Goal: Transaction & Acquisition: Purchase product/service

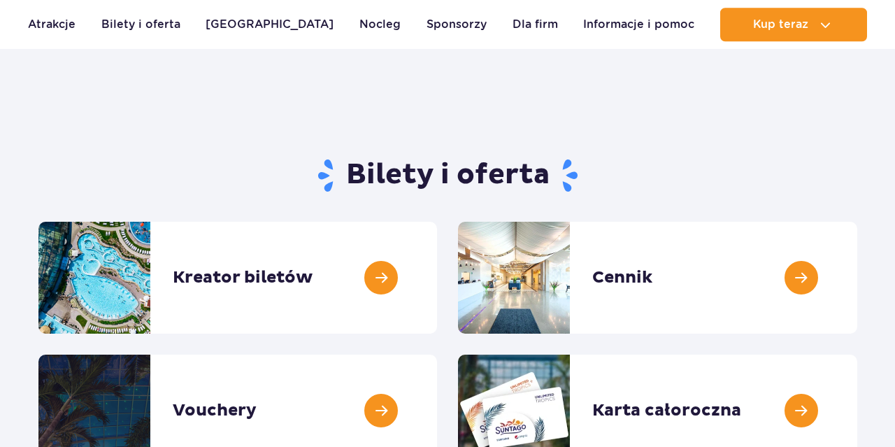
scroll to position [73, 0]
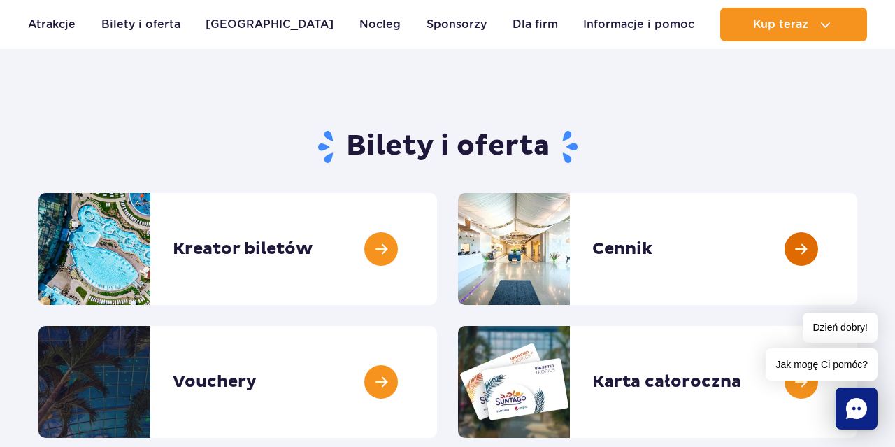
click at [857, 253] on link at bounding box center [857, 249] width 0 height 112
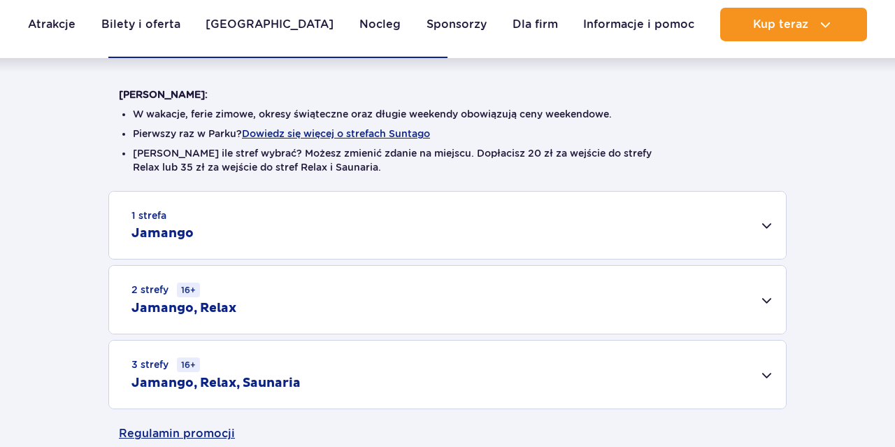
scroll to position [364, 0]
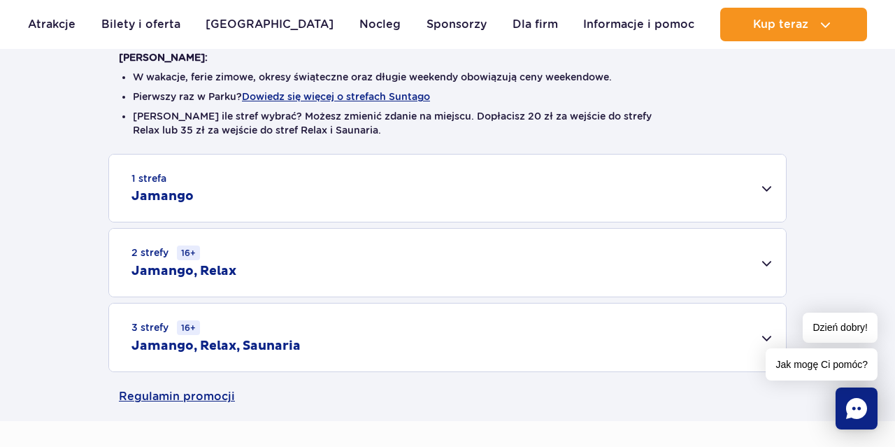
click at [160, 199] on h2 "Jamango" at bounding box center [162, 196] width 62 height 17
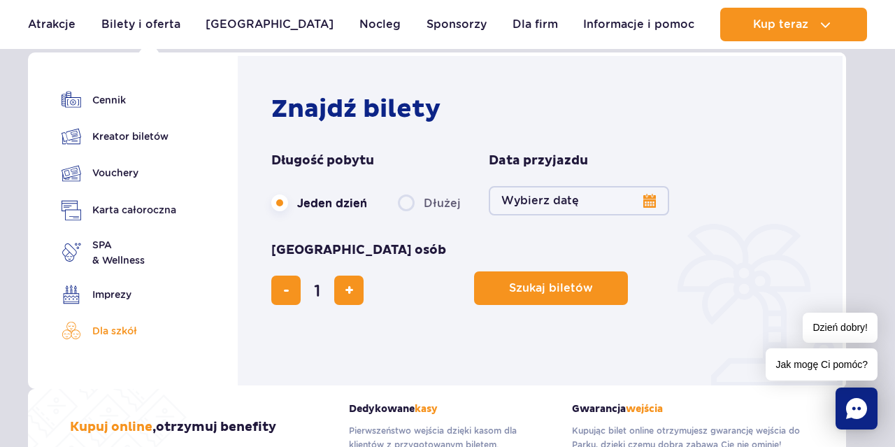
click at [119, 331] on link "Dla szkół" at bounding box center [119, 331] width 115 height 20
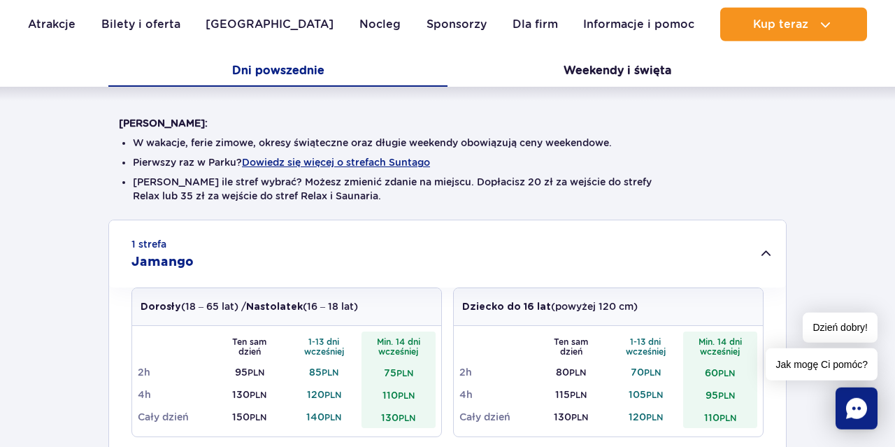
scroll to position [291, 0]
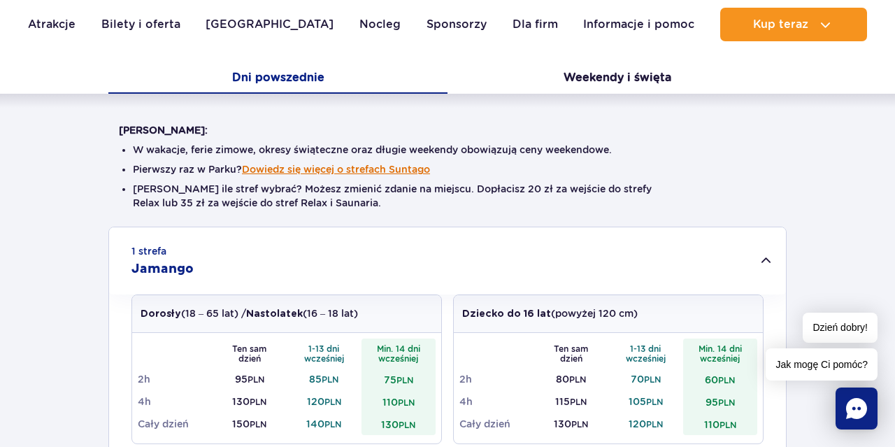
click at [286, 168] on button "Dowiedz się więcej o strefach Suntago" at bounding box center [336, 169] width 188 height 11
click at [0, 0] on h3 "Jamango" at bounding box center [0, 0] width 0 height 0
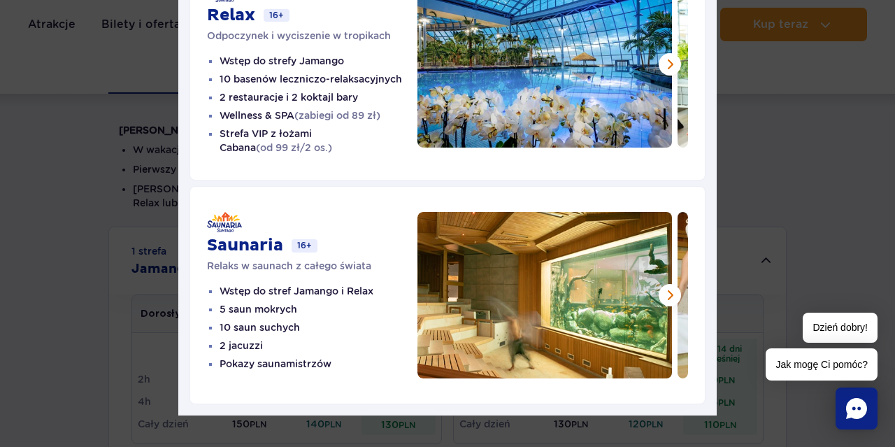
scroll to position [0, 0]
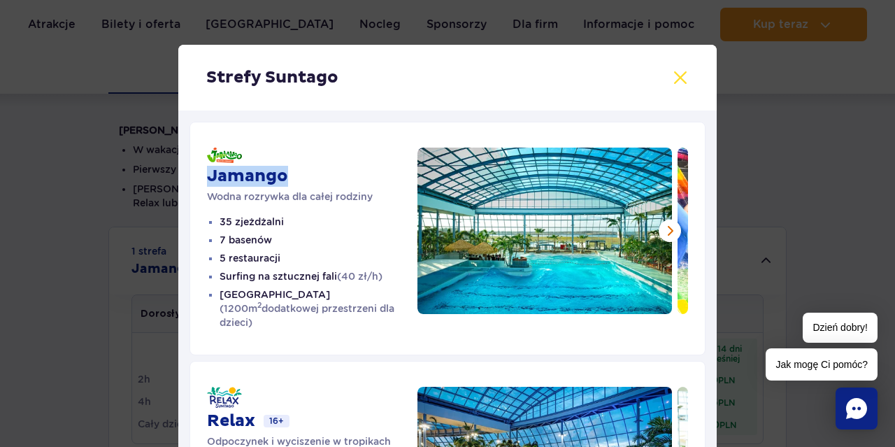
click at [677, 72] on button at bounding box center [680, 77] width 17 height 17
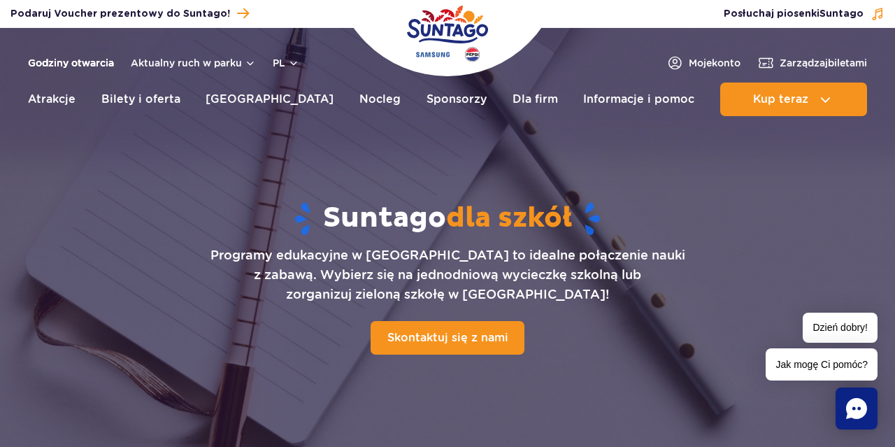
click at [82, 65] on link "Godziny otwarcia" at bounding box center [71, 63] width 86 height 14
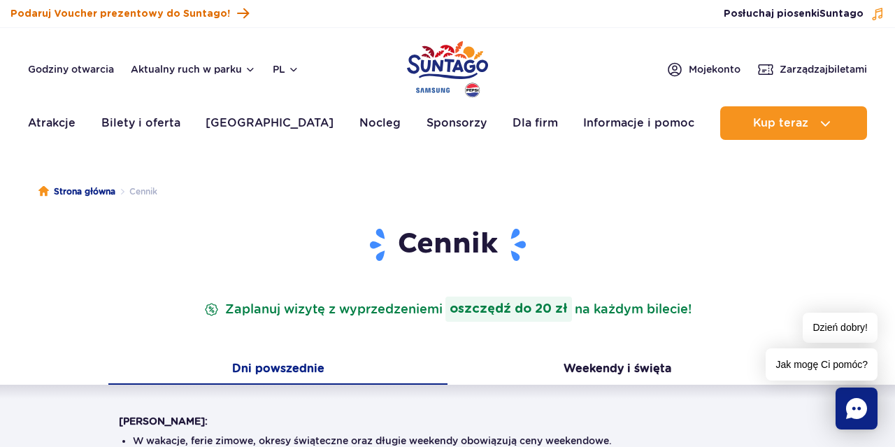
click at [214, 13] on span "Podaruj Voucher prezentowy do Suntago!" at bounding box center [120, 14] width 220 height 14
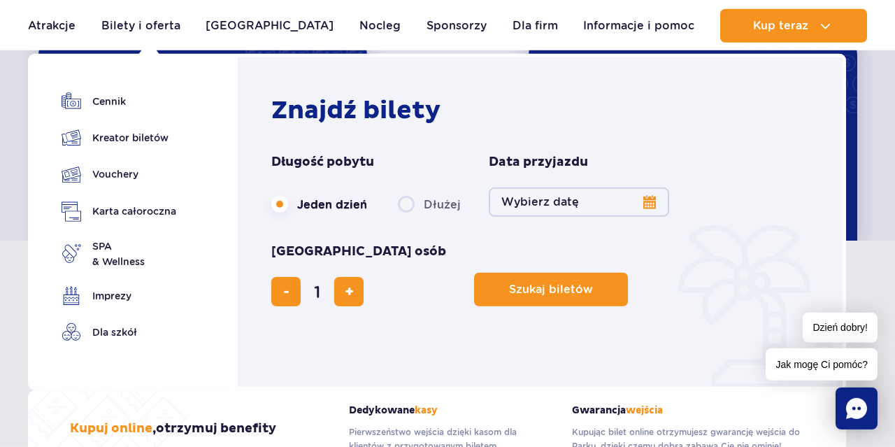
scroll to position [727, 0]
